Goal: Information Seeking & Learning: Learn about a topic

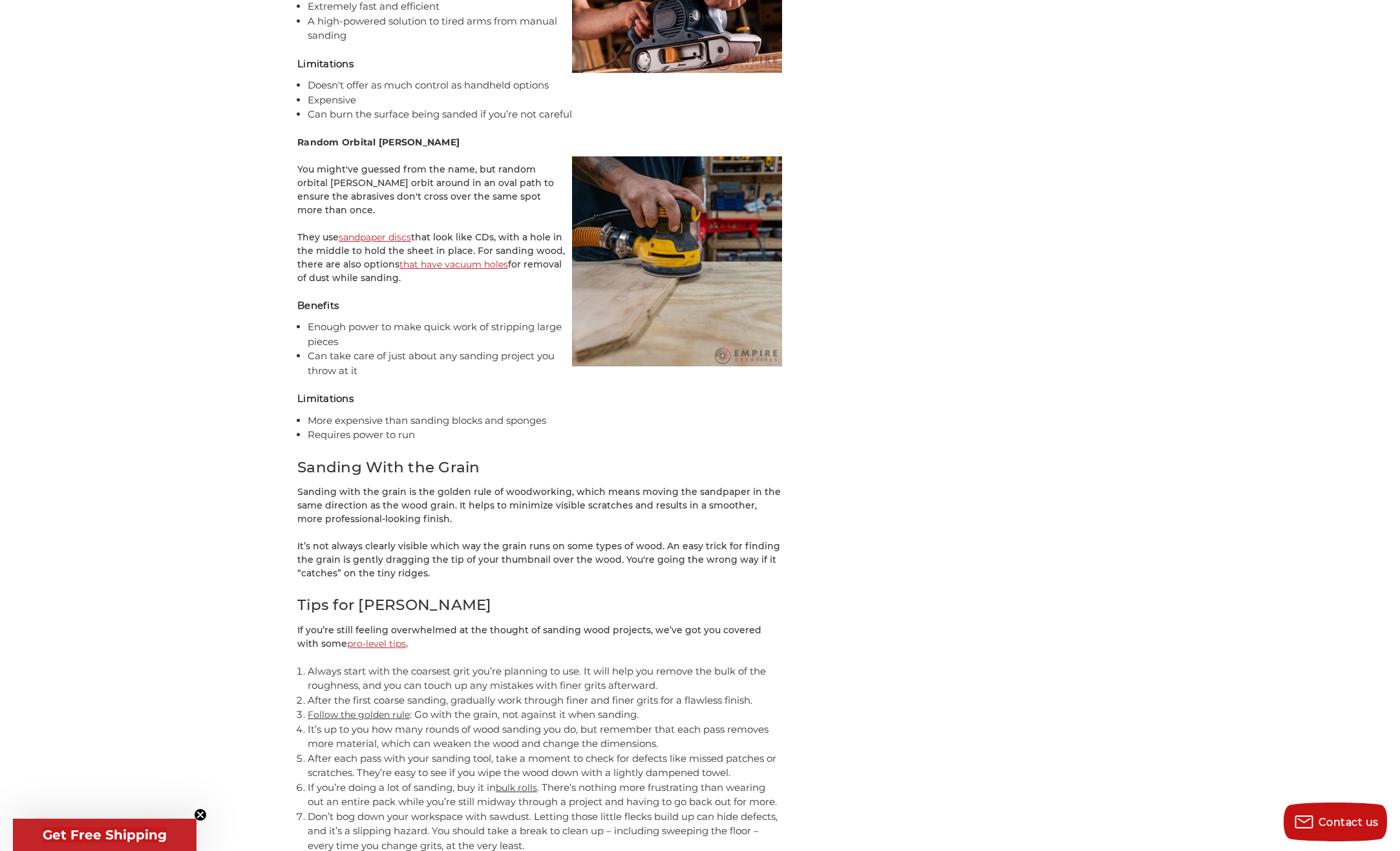
scroll to position [4008, 0]
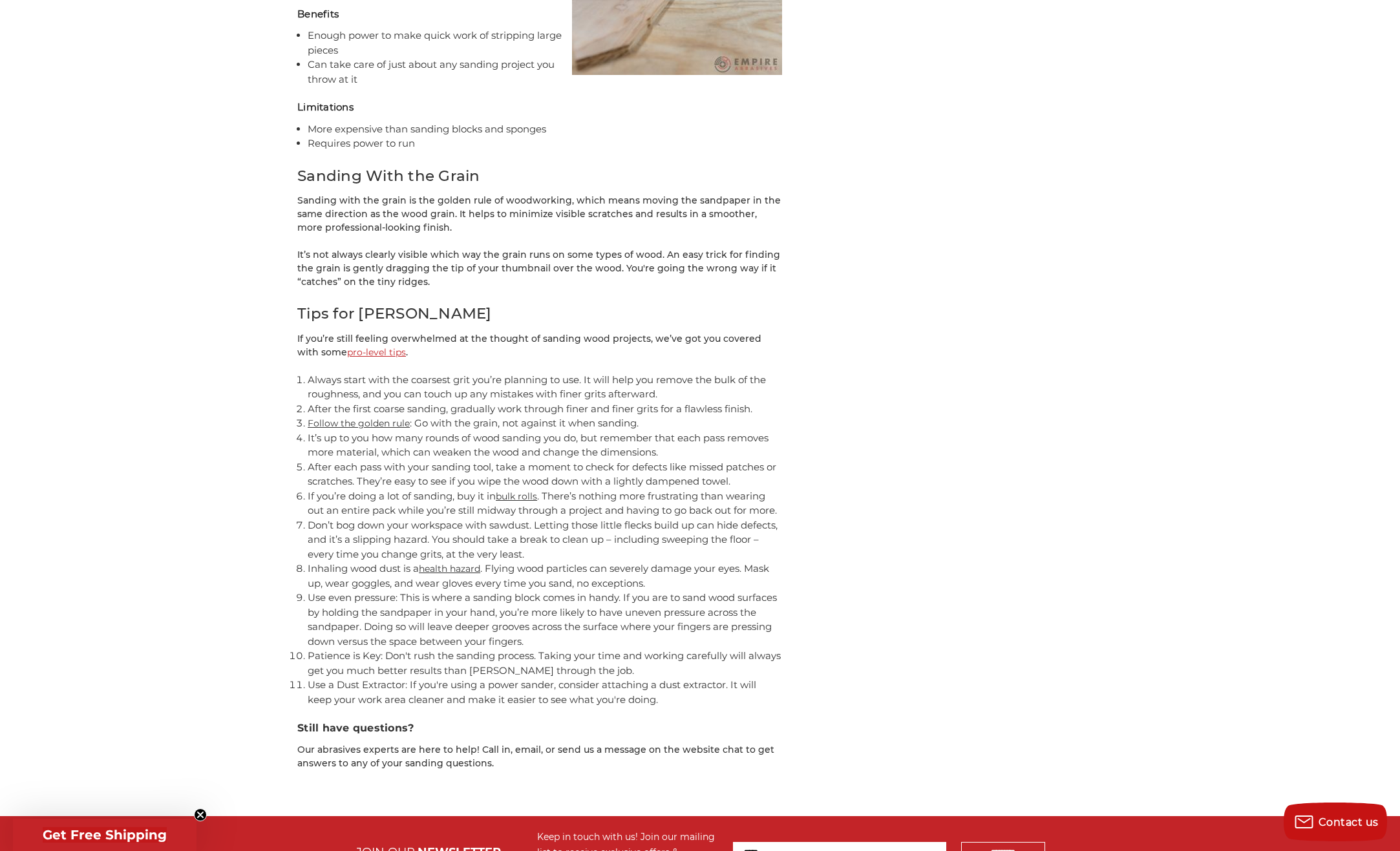
click at [370, 418] on link "Follow the golden rule" at bounding box center [359, 423] width 102 height 12
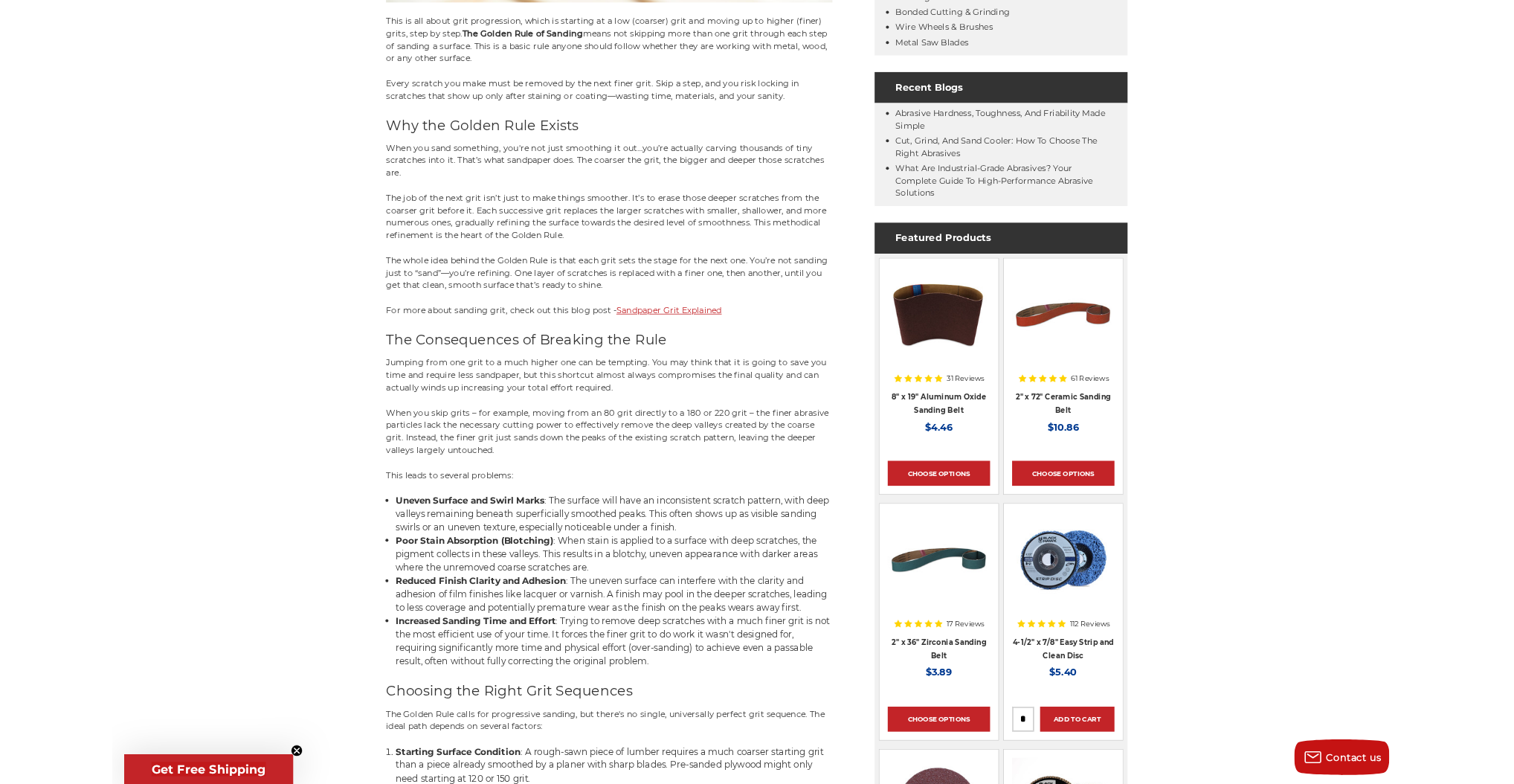
scroll to position [817, 0]
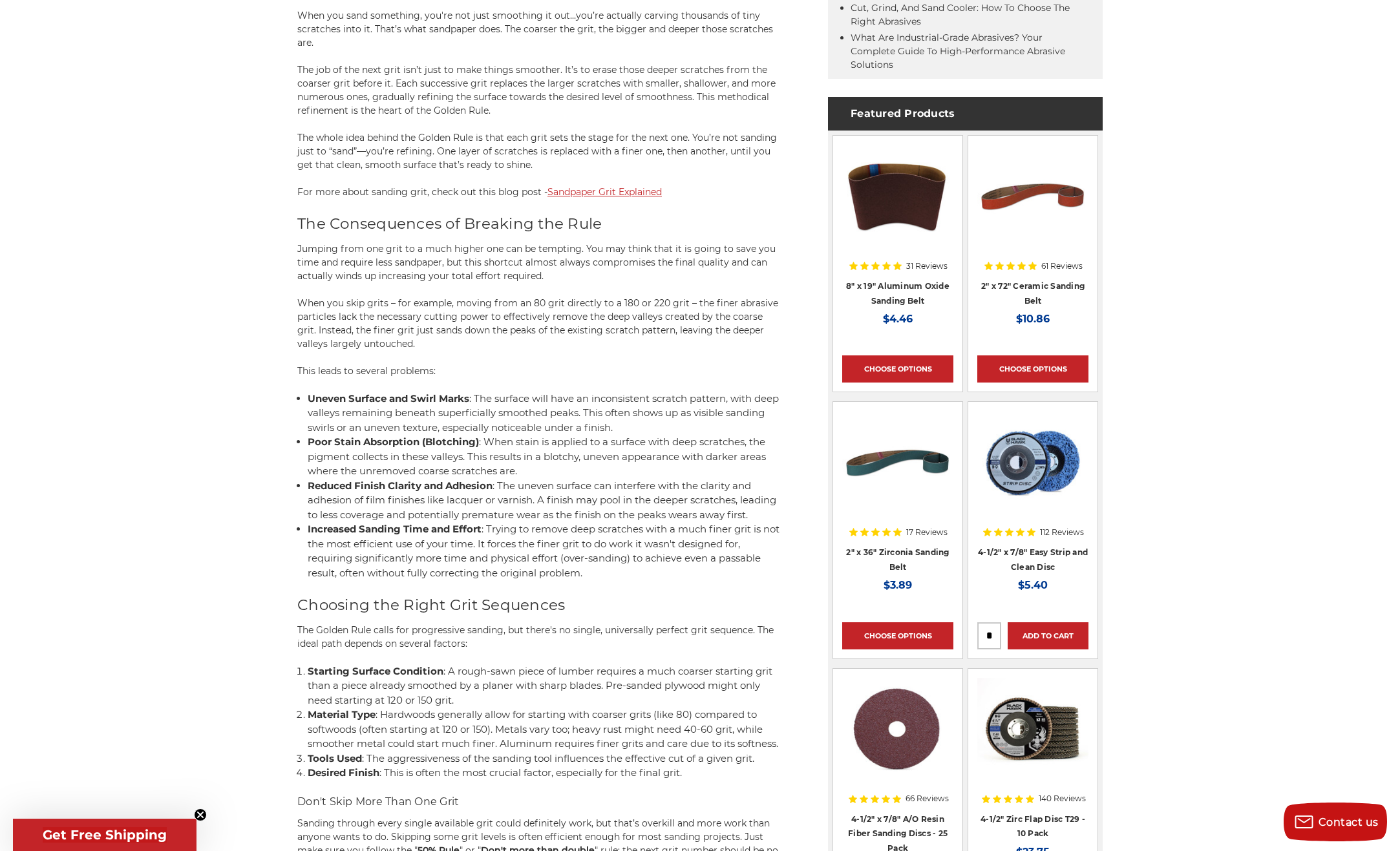
click at [520, 443] on span ": When stain is applied to a surface with deep scratches, the pigment collects …" at bounding box center [537, 457] width 458 height 42
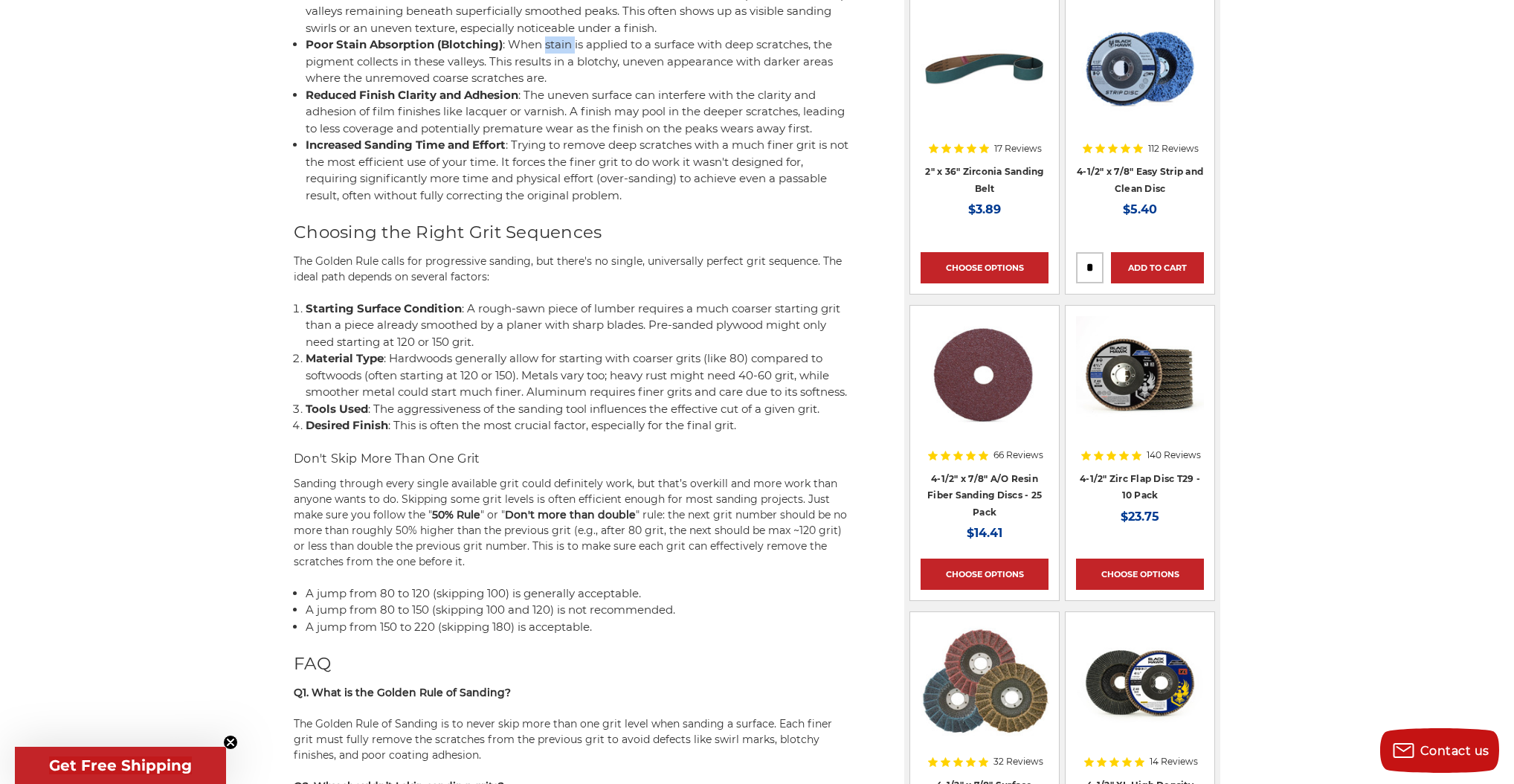
scroll to position [1294, 0]
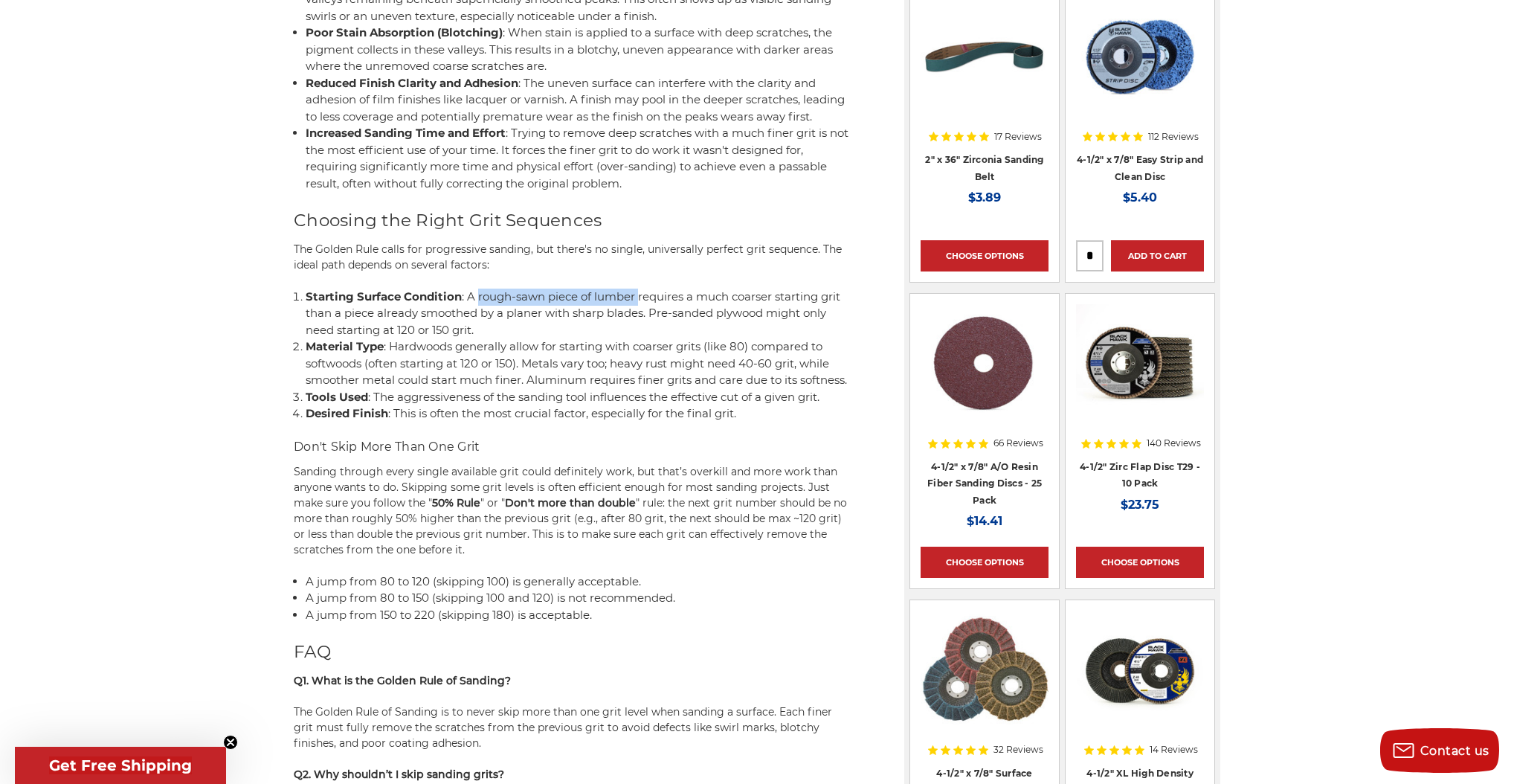
drag, startPoint x: 476, startPoint y: 297, endPoint x: 638, endPoint y: 294, distance: 162.0
click at [638, 294] on span ": A rough-sawn piece of lumber requires a much coarser starting grit than a pie…" at bounding box center [573, 313] width 535 height 48
click at [589, 350] on span ": Hardwoods generally allow for starting with coarser grits (like 80) compared …" at bounding box center [576, 363] width 542 height 48
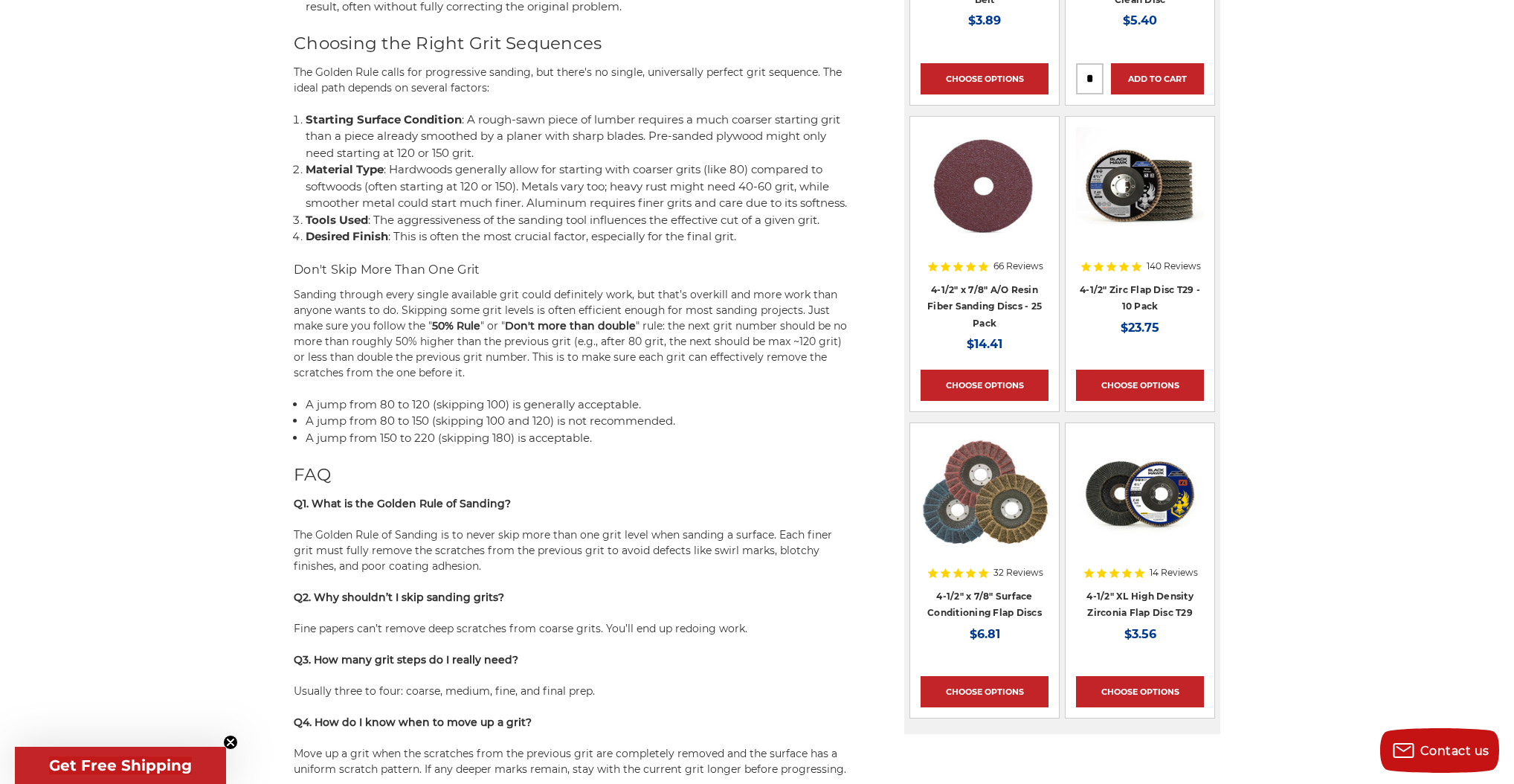
scroll to position [1473, 0]
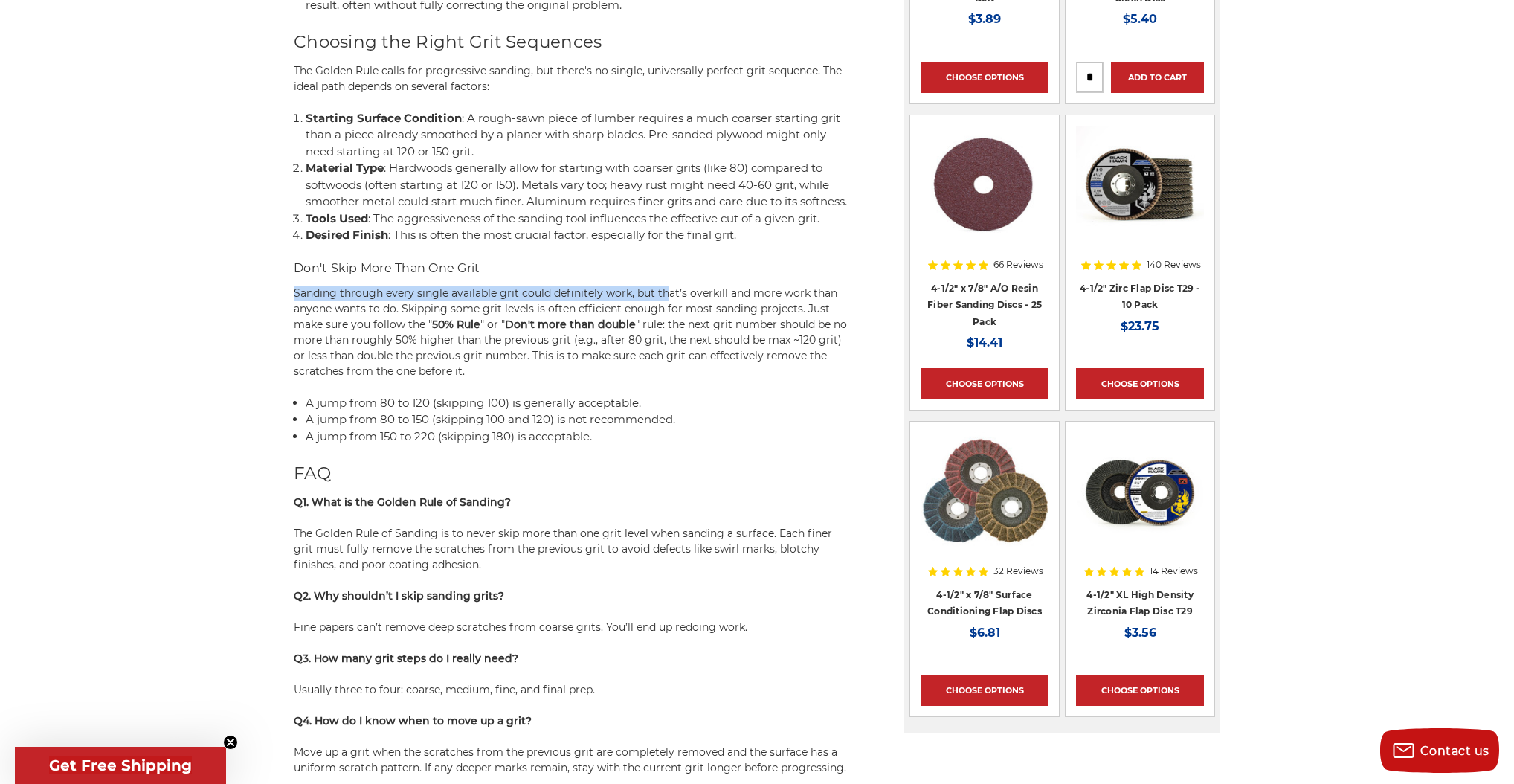
drag, startPoint x: 297, startPoint y: 307, endPoint x: 667, endPoint y: 307, distance: 370.0
click at [667, 307] on span "Sanding through every single available grit could definitely work, but that’s o…" at bounding box center [565, 308] width 544 height 45
click at [689, 317] on p "Sanding through every single available grit could definitely work, but that’s o…" at bounding box center [573, 332] width 558 height 94
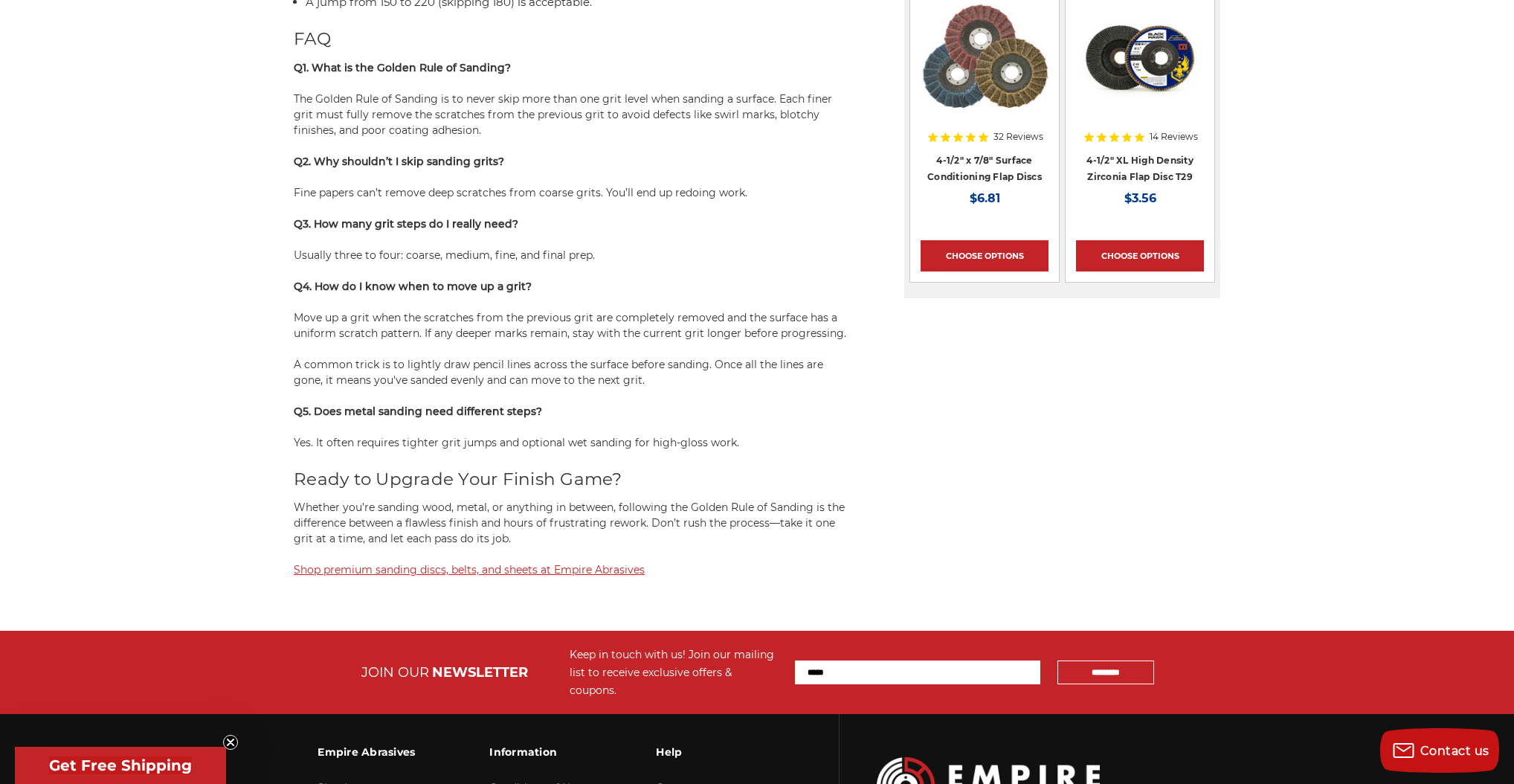
scroll to position [1650, 0]
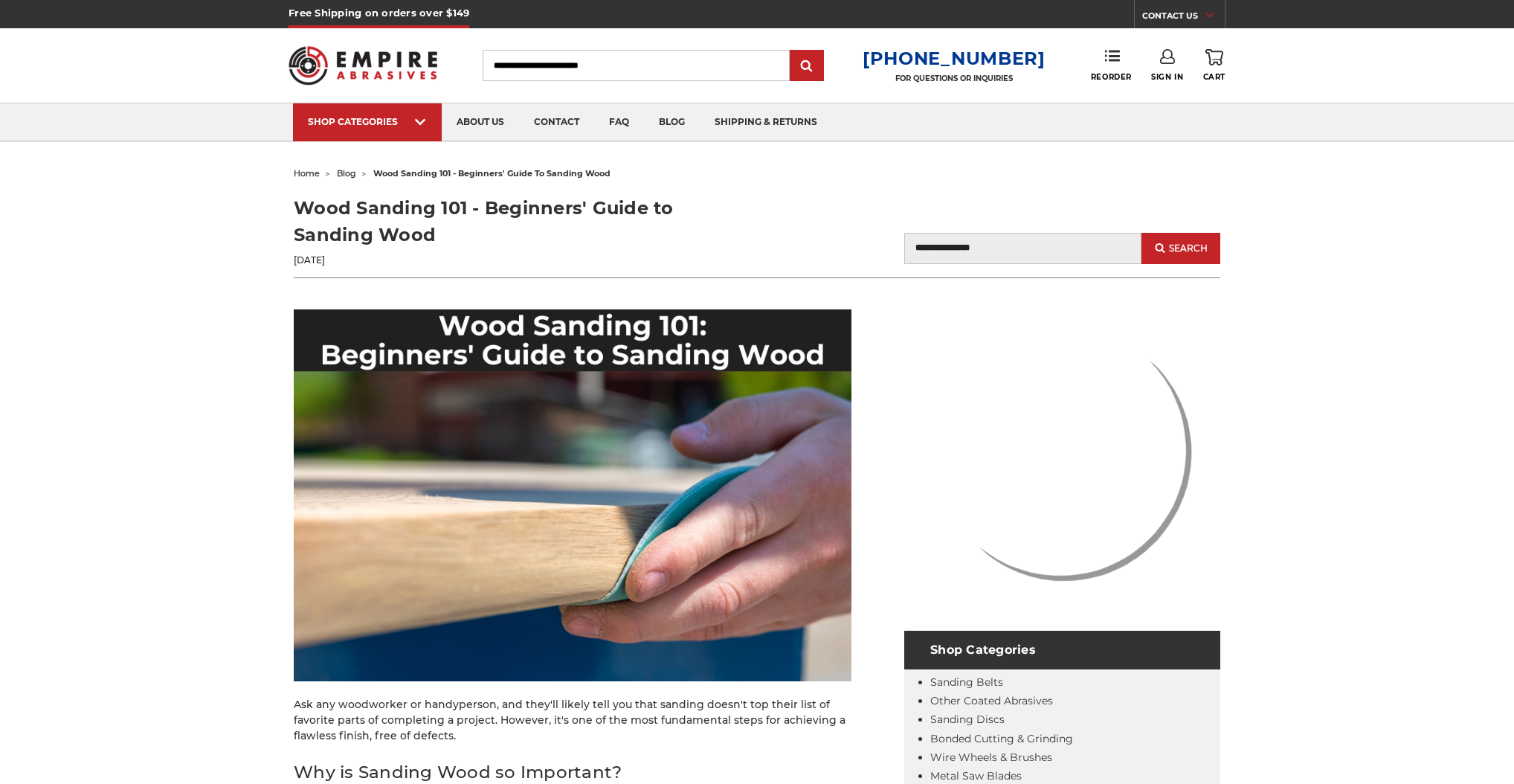
scroll to position [4565, 0]
